Goal: Task Accomplishment & Management: Use online tool/utility

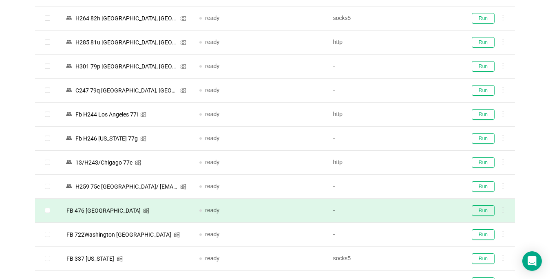
scroll to position [286, 0]
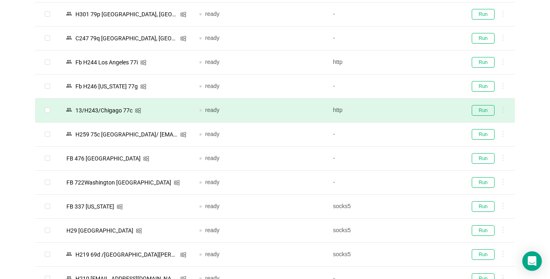
click at [488, 115] on td "Run" at bounding box center [487, 111] width 55 height 24
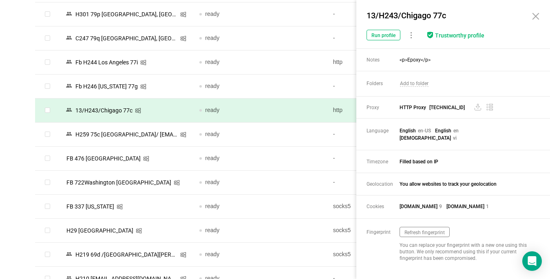
click at [484, 111] on span "HTTP Proxy [TECHNICAL_ID]" at bounding box center [466, 108] width 133 height 8
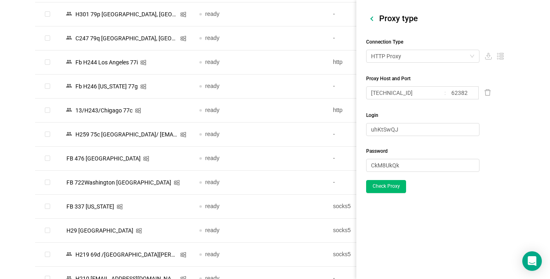
click at [373, 18] on div at bounding box center [372, 18] width 4 height 4
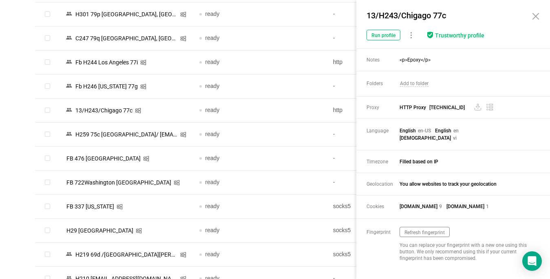
click at [536, 16] on icon at bounding box center [536, 16] width 10 height 10
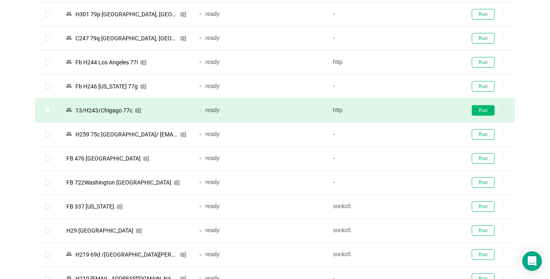
click at [483, 108] on button "Run" at bounding box center [483, 110] width 23 height 11
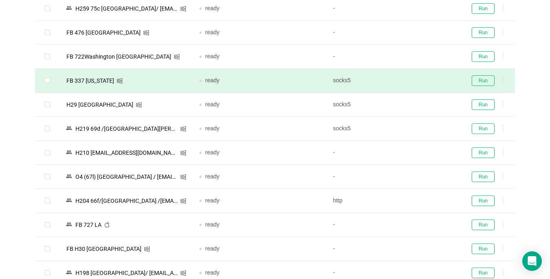
scroll to position [449, 0]
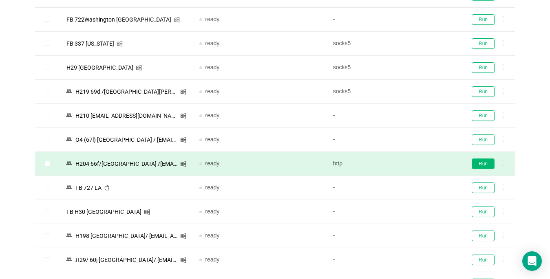
click at [482, 141] on button "Run" at bounding box center [483, 140] width 23 height 11
click at [484, 166] on button "Run" at bounding box center [483, 164] width 23 height 11
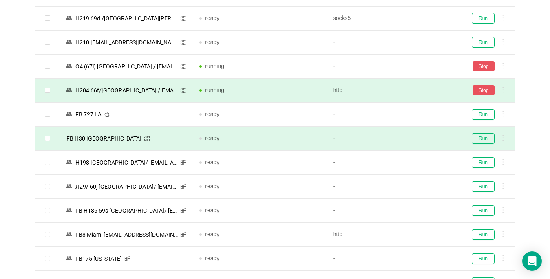
scroll to position [530, 0]
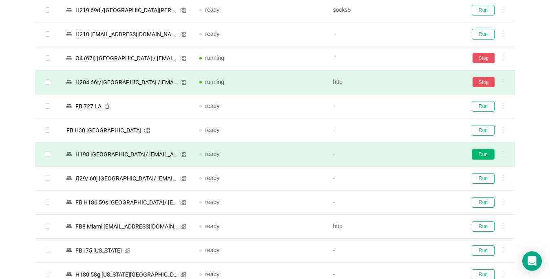
click at [486, 154] on button "Run" at bounding box center [483, 154] width 23 height 11
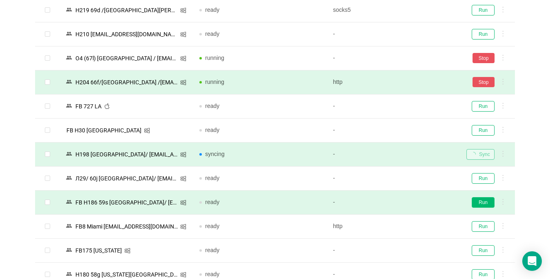
click at [480, 203] on button "Run" at bounding box center [483, 202] width 23 height 11
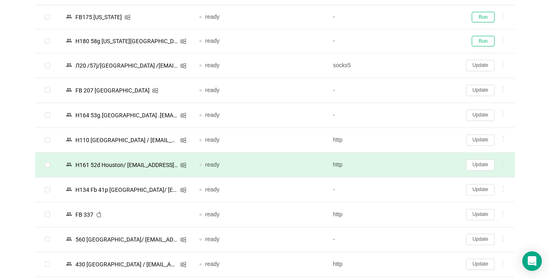
scroll to position [775, 0]
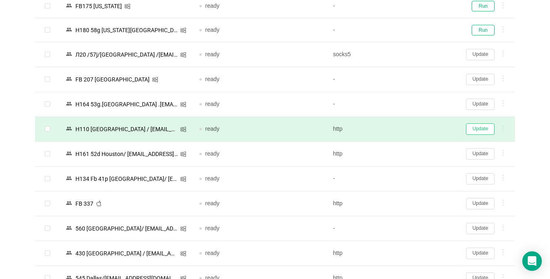
click at [477, 132] on button "Update" at bounding box center [480, 129] width 29 height 11
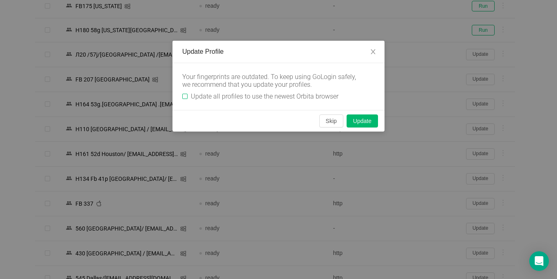
click at [186, 95] on input "Update all profiles to use the newest Orbita browser" at bounding box center [184, 96] width 5 height 5
checkbox input "true"
click at [326, 125] on button "Skip" at bounding box center [331, 121] width 24 height 13
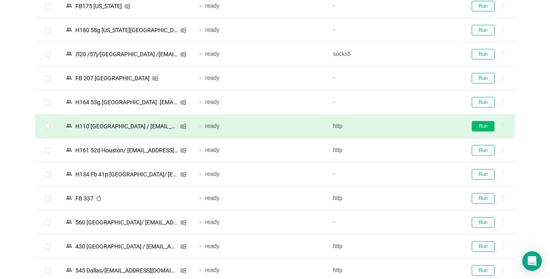
drag, startPoint x: 482, startPoint y: 128, endPoint x: 482, endPoint y: 148, distance: 20.4
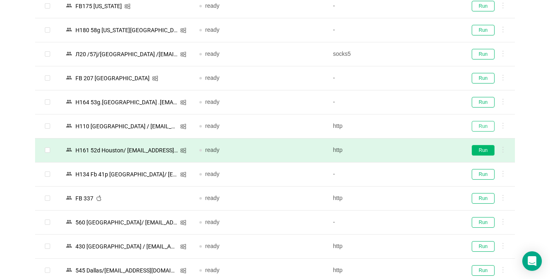
click at [482, 128] on button "Run" at bounding box center [483, 126] width 23 height 11
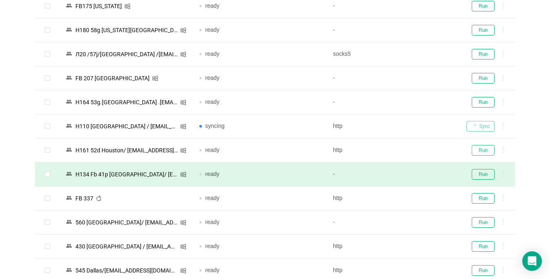
drag, startPoint x: 482, startPoint y: 148, endPoint x: 442, endPoint y: 178, distance: 49.3
click at [481, 149] on button "Run" at bounding box center [483, 150] width 23 height 11
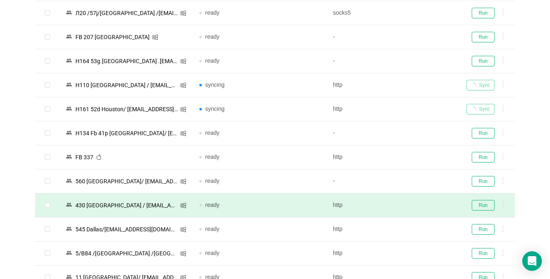
scroll to position [857, 0]
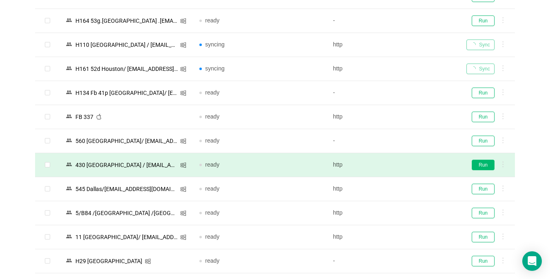
click at [485, 166] on button "Run" at bounding box center [483, 165] width 23 height 11
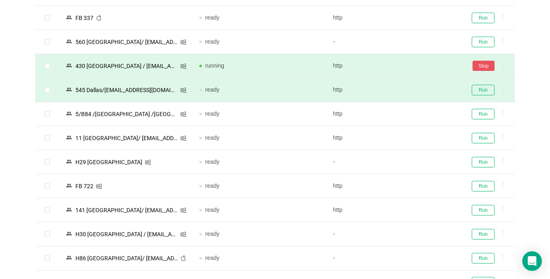
scroll to position [1020, 0]
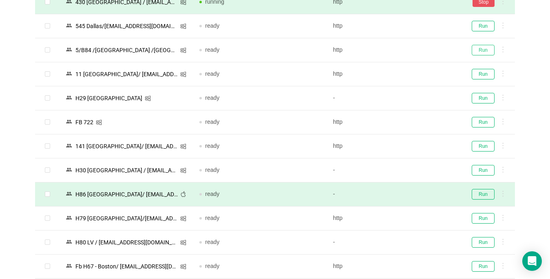
click at [487, 50] on button "Run" at bounding box center [483, 50] width 23 height 11
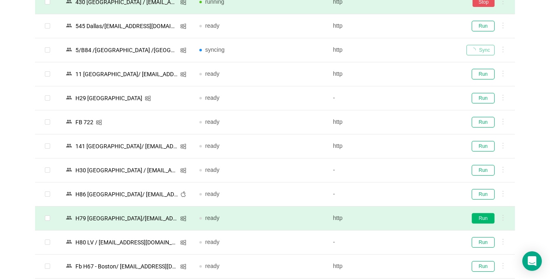
click at [491, 219] on button "Run" at bounding box center [483, 218] width 23 height 11
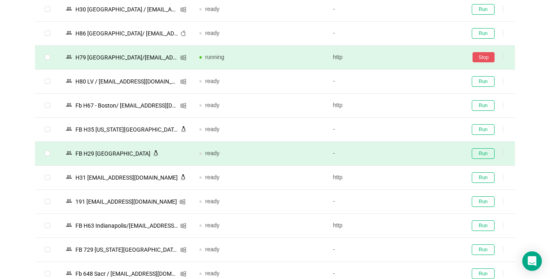
scroll to position [1224, 0]
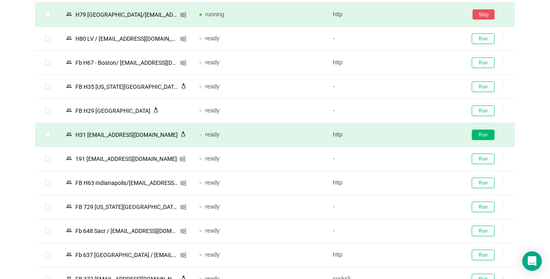
click at [482, 136] on button "Run" at bounding box center [483, 135] width 23 height 11
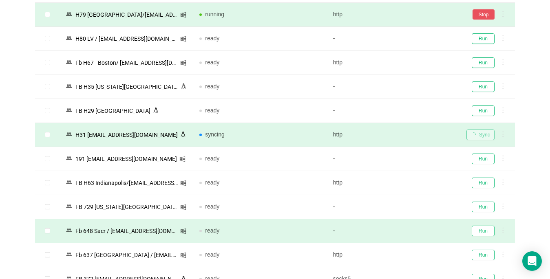
click at [482, 230] on button "Run" at bounding box center [483, 231] width 23 height 11
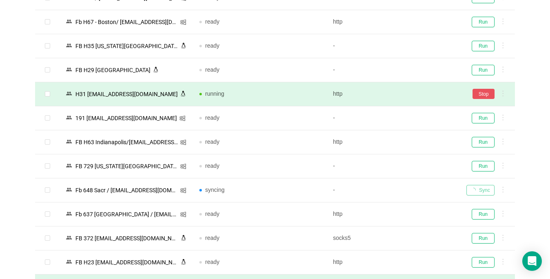
scroll to position [1346, 0]
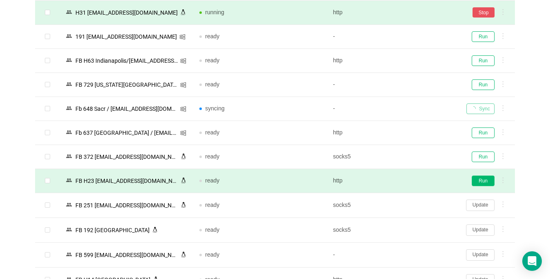
click at [479, 183] on button "Run" at bounding box center [483, 181] width 23 height 11
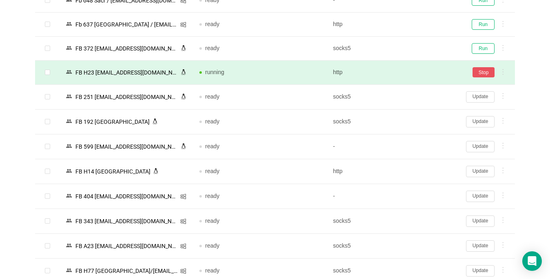
scroll to position [1469, 0]
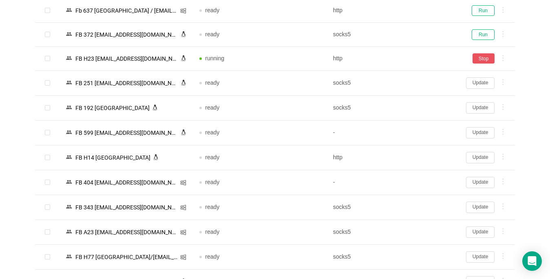
click at [474, 185] on button "Update" at bounding box center [480, 182] width 29 height 11
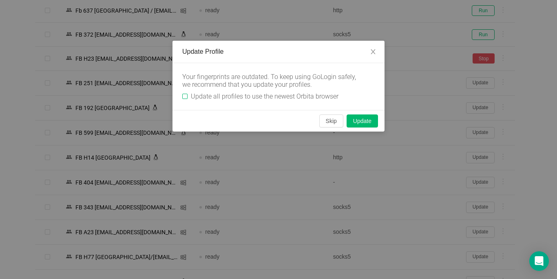
click at [185, 95] on input "Update all profiles to use the newest Orbita browser" at bounding box center [184, 96] width 5 height 5
checkbox input "true"
click at [332, 120] on button "Skip" at bounding box center [331, 121] width 24 height 13
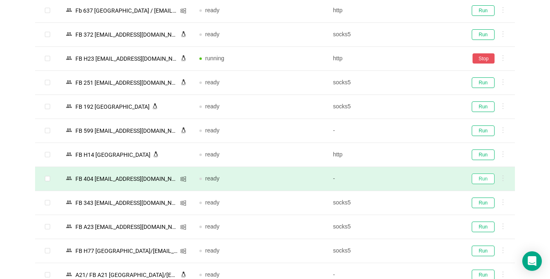
click at [485, 182] on button "Run" at bounding box center [483, 179] width 23 height 11
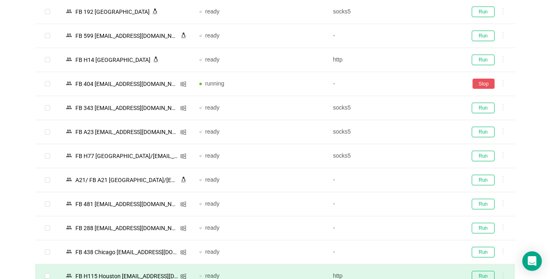
scroll to position [1591, 0]
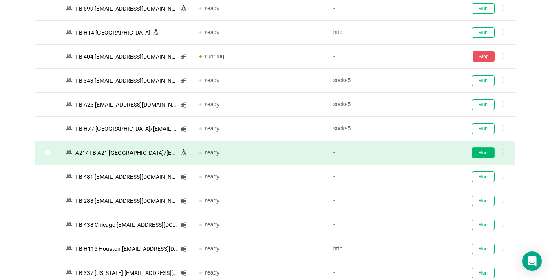
click at [483, 155] on button "Run" at bounding box center [483, 153] width 23 height 11
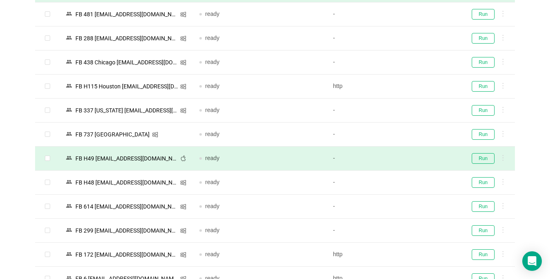
scroll to position [1754, 0]
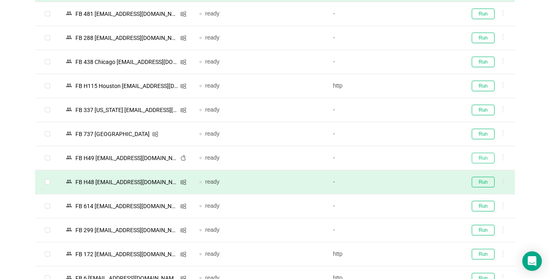
drag, startPoint x: 483, startPoint y: 158, endPoint x: 481, endPoint y: 176, distance: 17.7
click at [483, 158] on button "Run" at bounding box center [483, 158] width 23 height 11
click at [481, 176] on td "Run" at bounding box center [487, 183] width 55 height 24
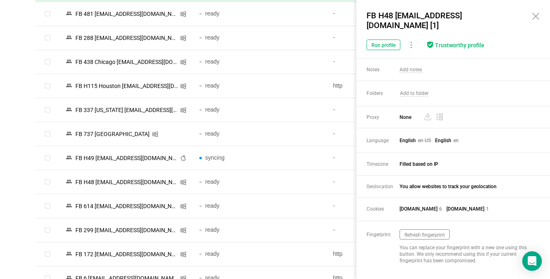
click at [536, 18] on icon at bounding box center [536, 16] width 10 height 10
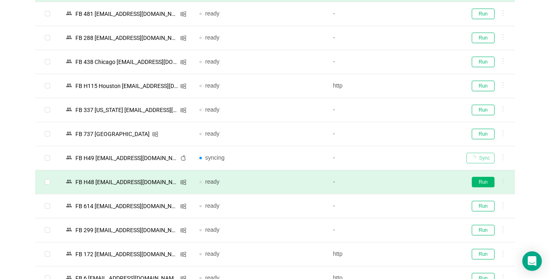
click at [482, 184] on button "Run" at bounding box center [483, 182] width 23 height 11
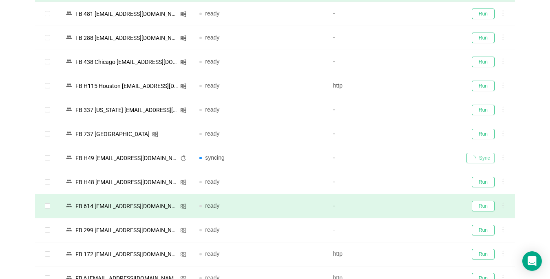
click at [491, 203] on button "Run" at bounding box center [483, 206] width 23 height 11
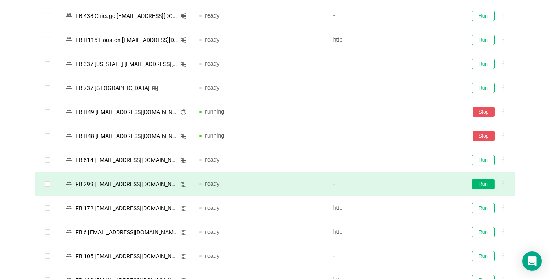
scroll to position [1825, 0]
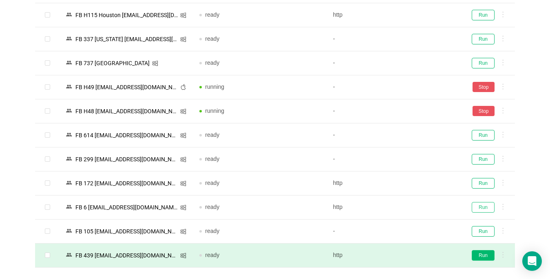
click at [487, 207] on button "Run" at bounding box center [483, 207] width 23 height 11
drag, startPoint x: 484, startPoint y: 255, endPoint x: 497, endPoint y: 254, distance: 12.7
click at [485, 254] on button "Run" at bounding box center [483, 255] width 23 height 11
